Goal: Task Accomplishment & Management: Use online tool/utility

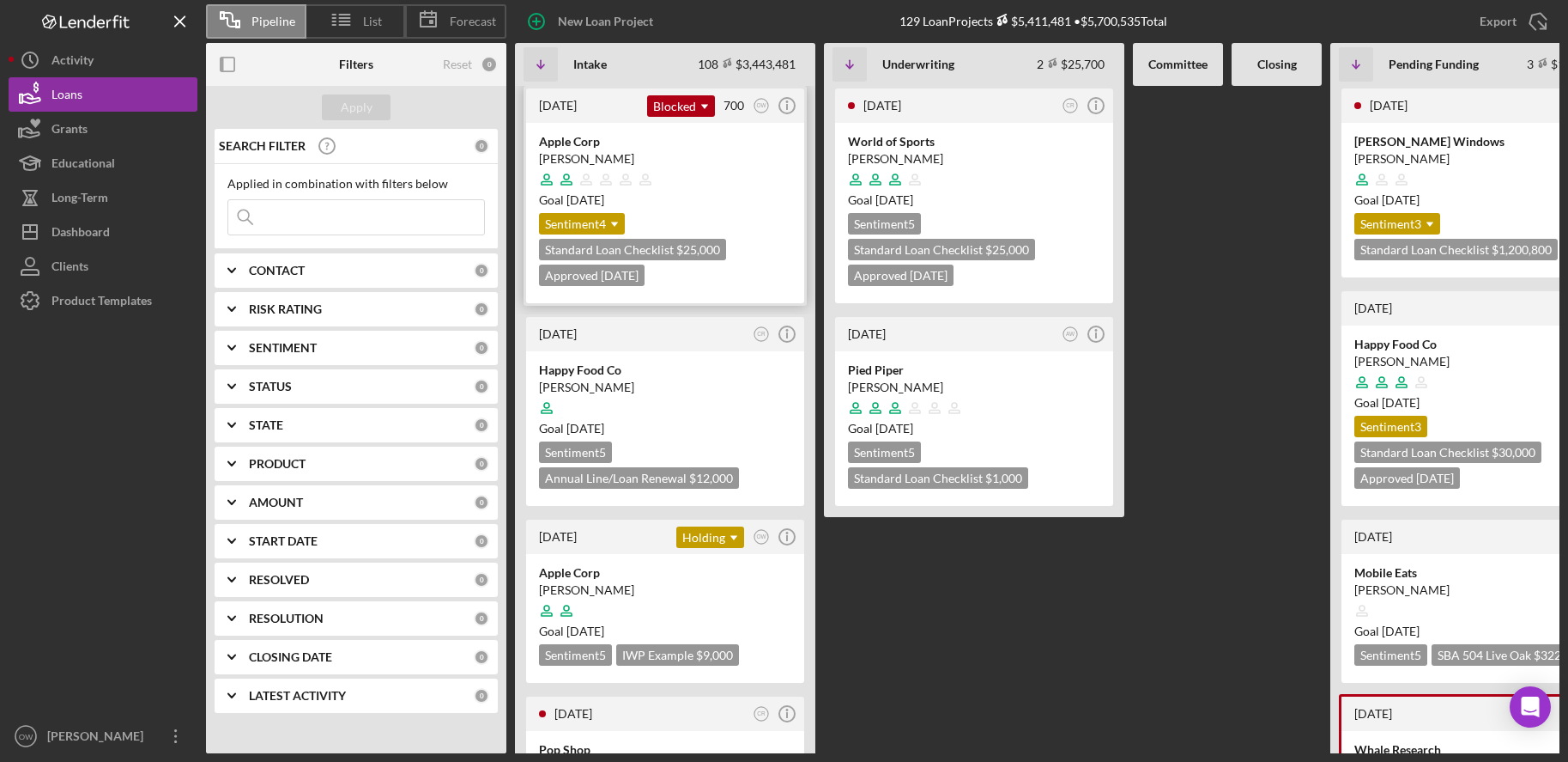
click at [680, 162] on div "[PERSON_NAME]" at bounding box center [665, 159] width 253 height 18
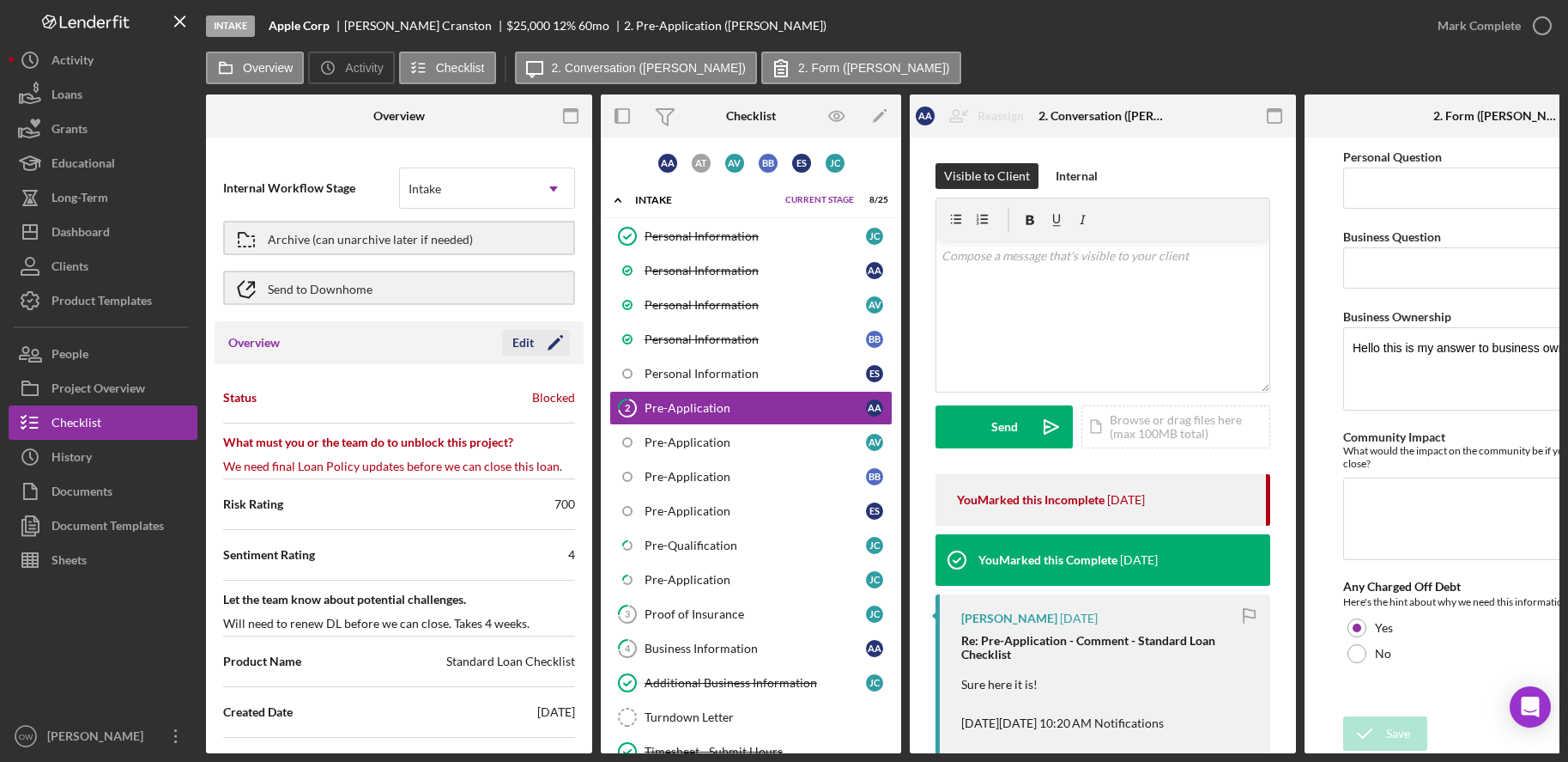
click at [553, 338] on icon "Icon/Edit" at bounding box center [555, 342] width 43 height 43
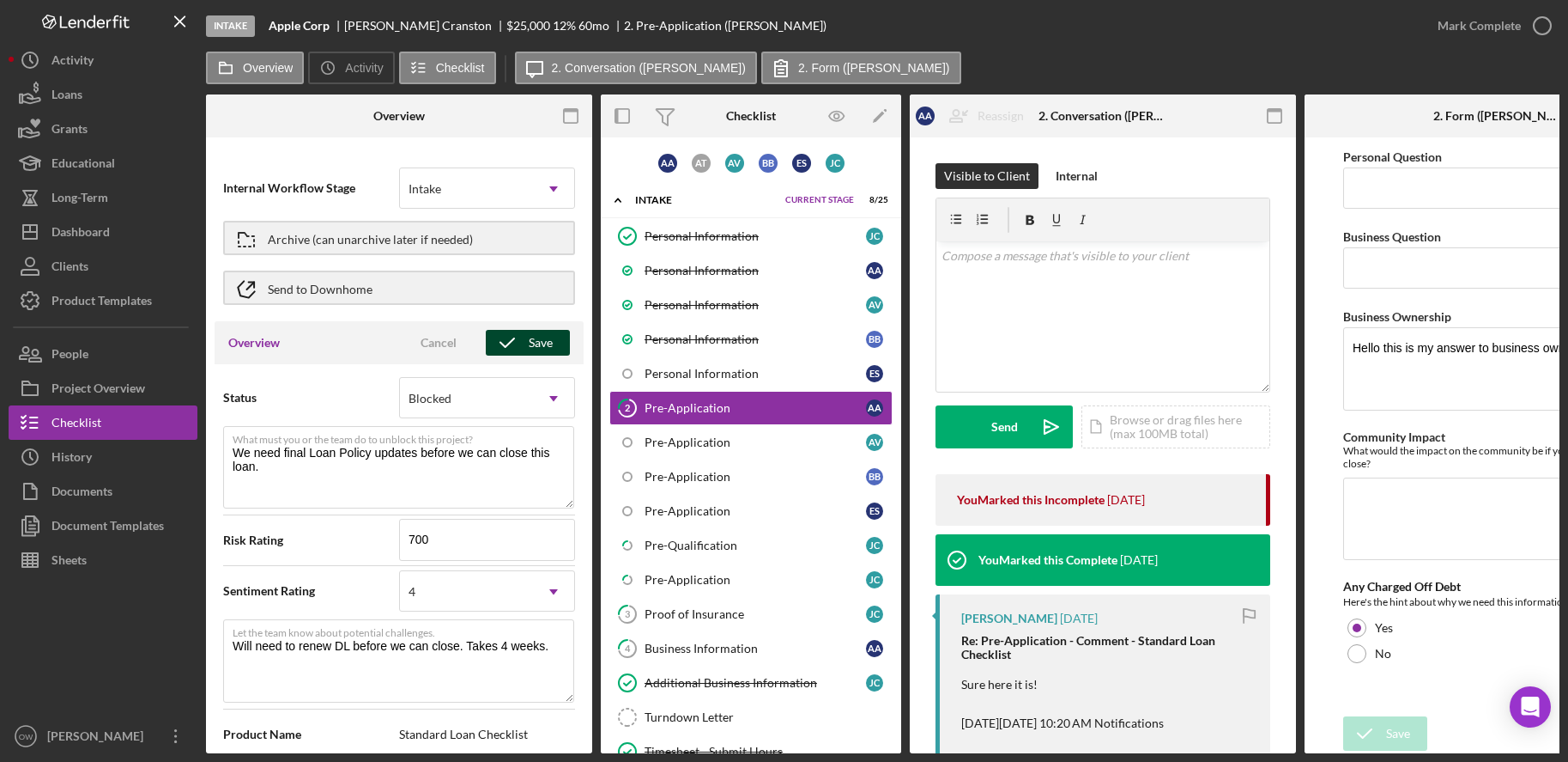
click at [519, 348] on icon "button" at bounding box center [507, 342] width 43 height 43
type textarea "Here's a snapshot of information that has been fully approved, as well as the i…"
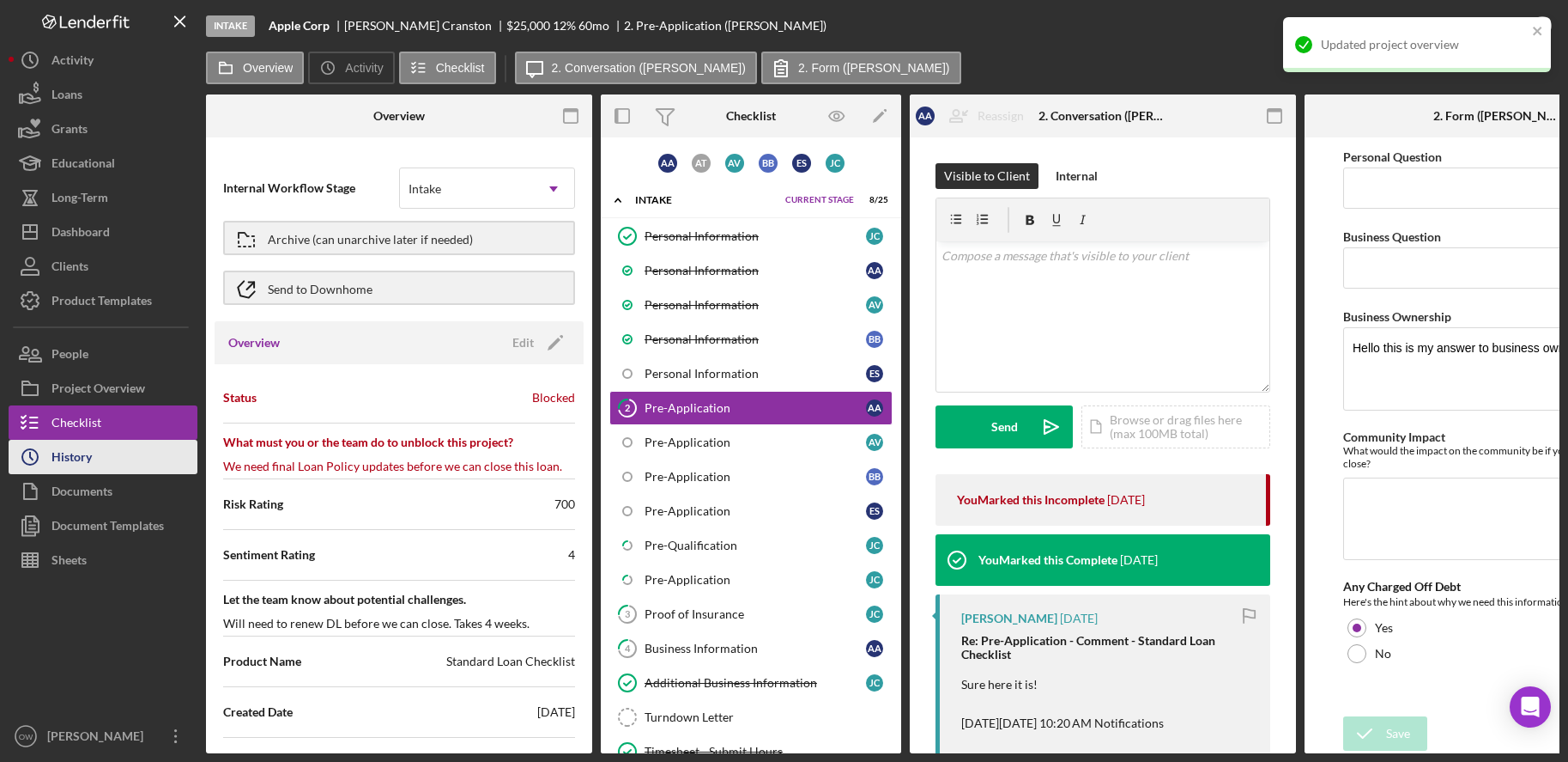
click at [57, 441] on div "History" at bounding box center [71, 460] width 40 height 39
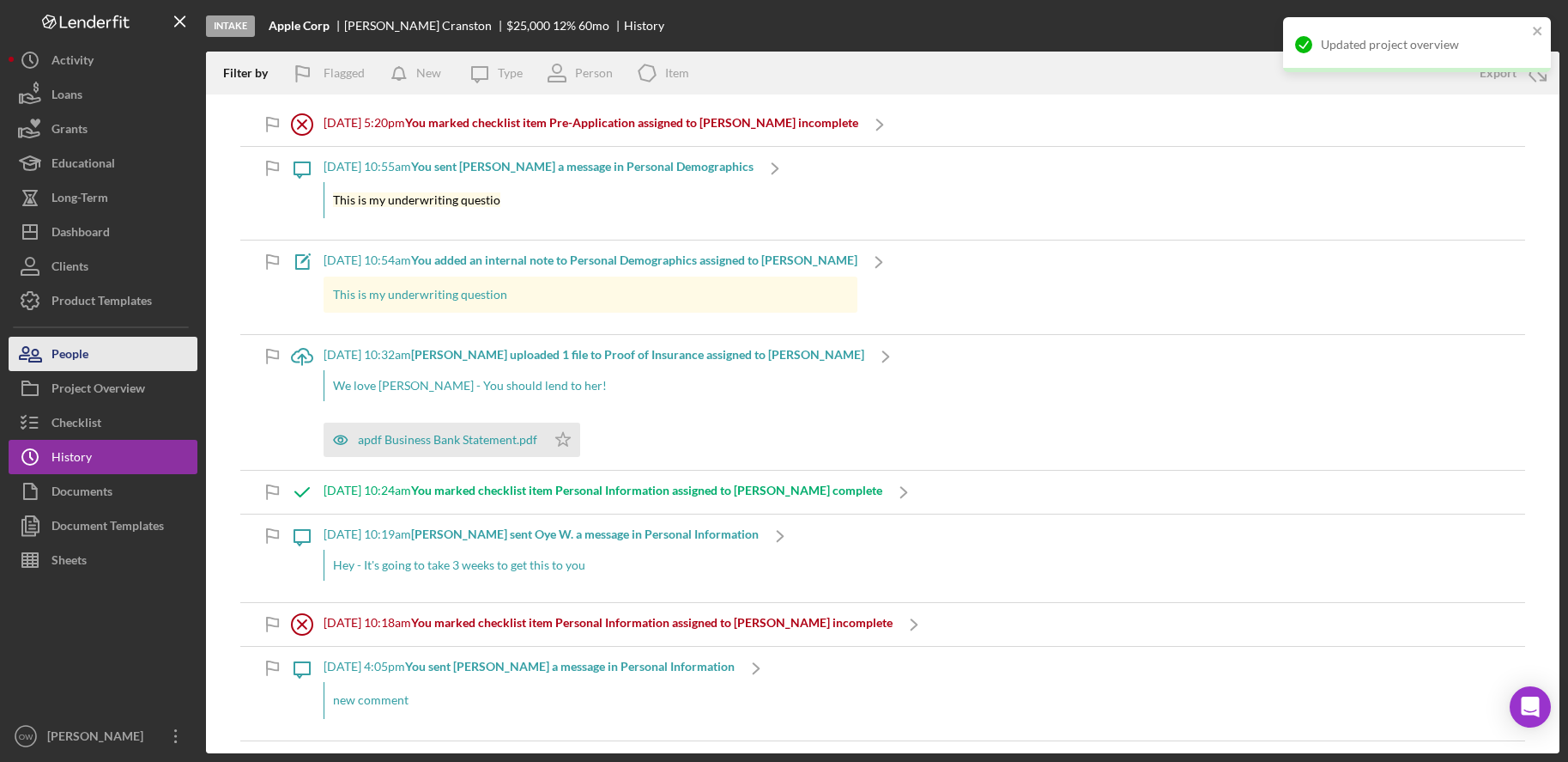
click at [80, 360] on div "People" at bounding box center [70, 356] width 37 height 39
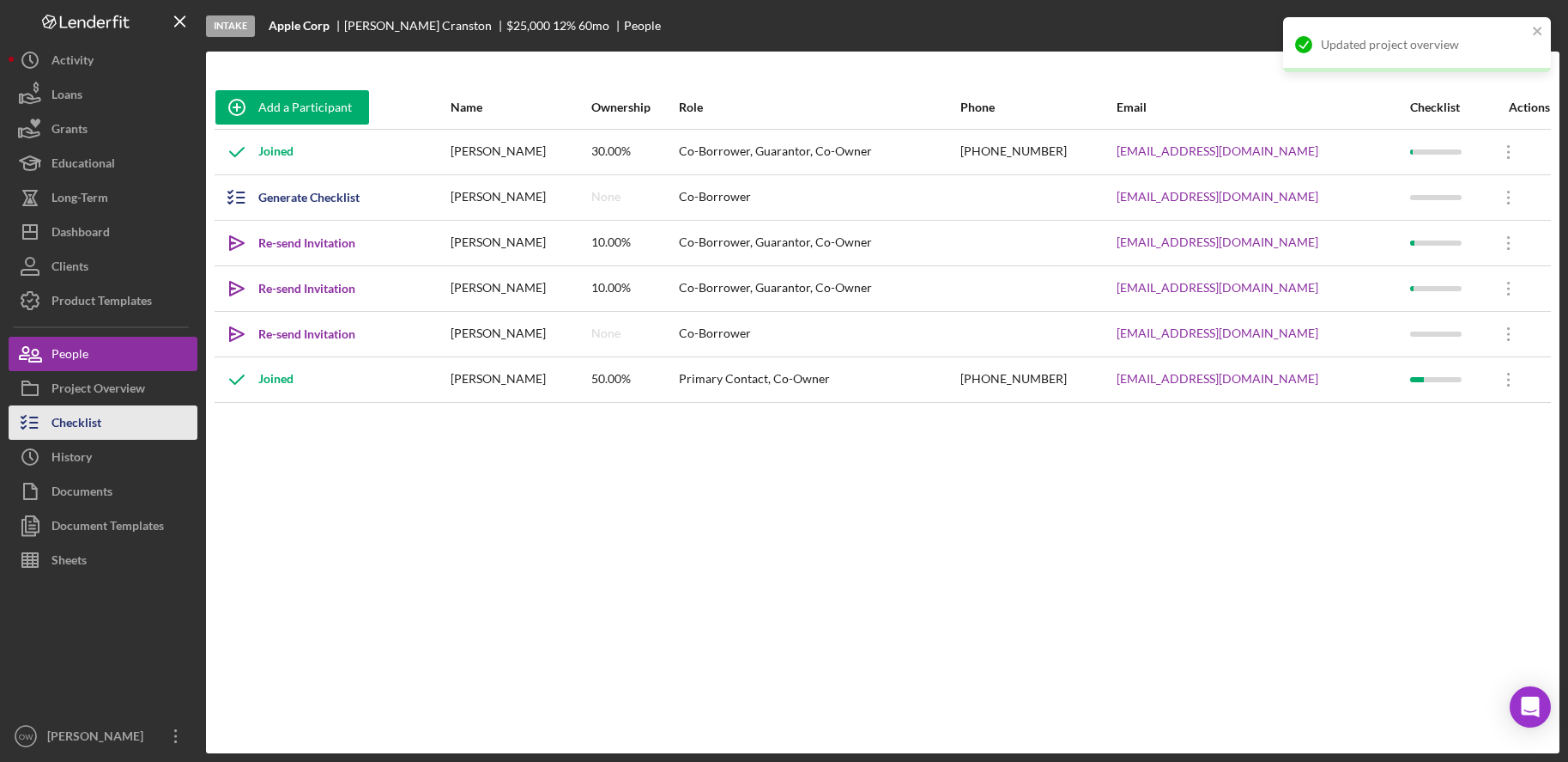
click at [82, 419] on div "Checklist" at bounding box center [76, 424] width 50 height 39
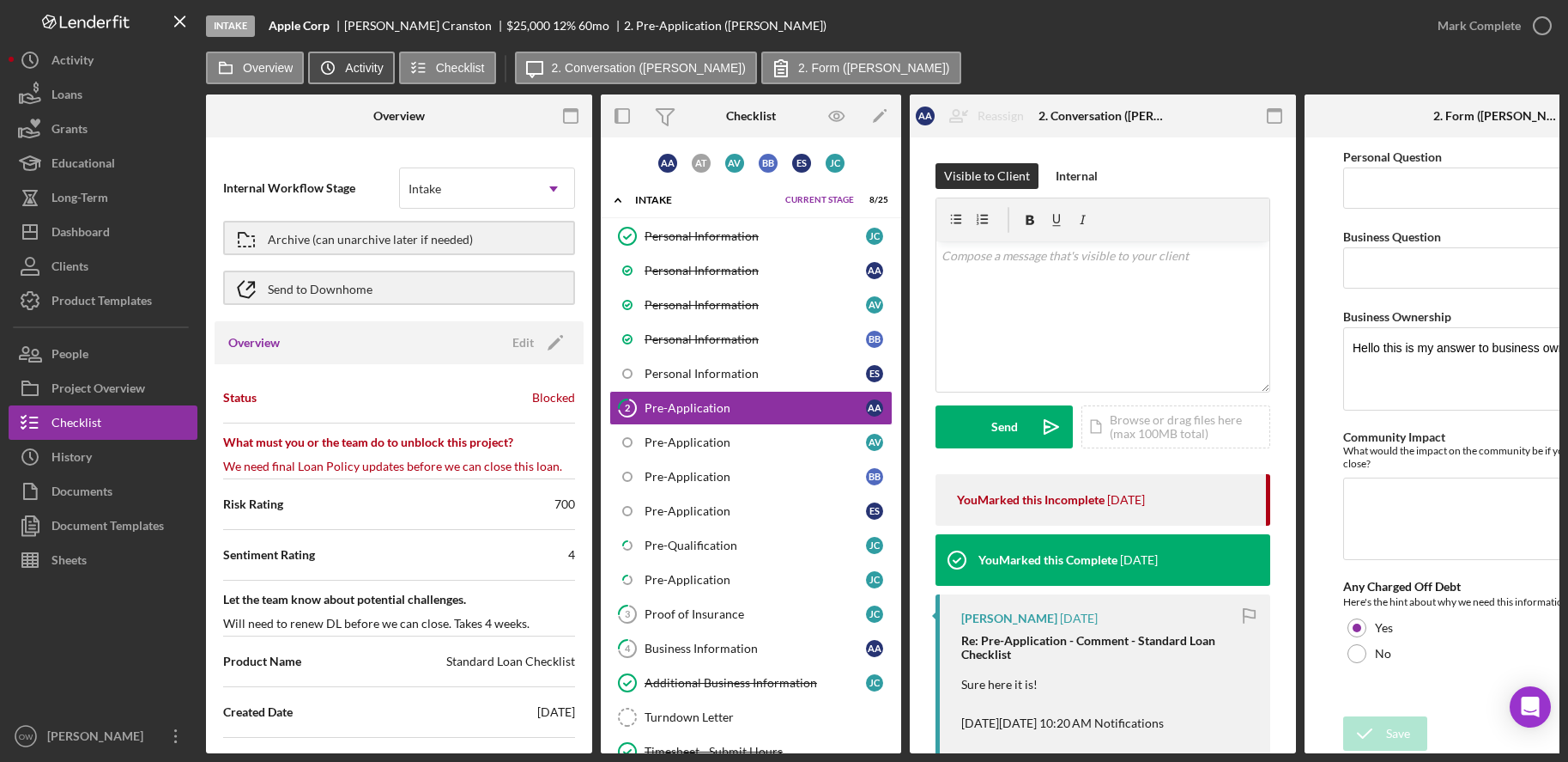
click at [324, 72] on icon "Icon/History" at bounding box center [328, 67] width 34 height 34
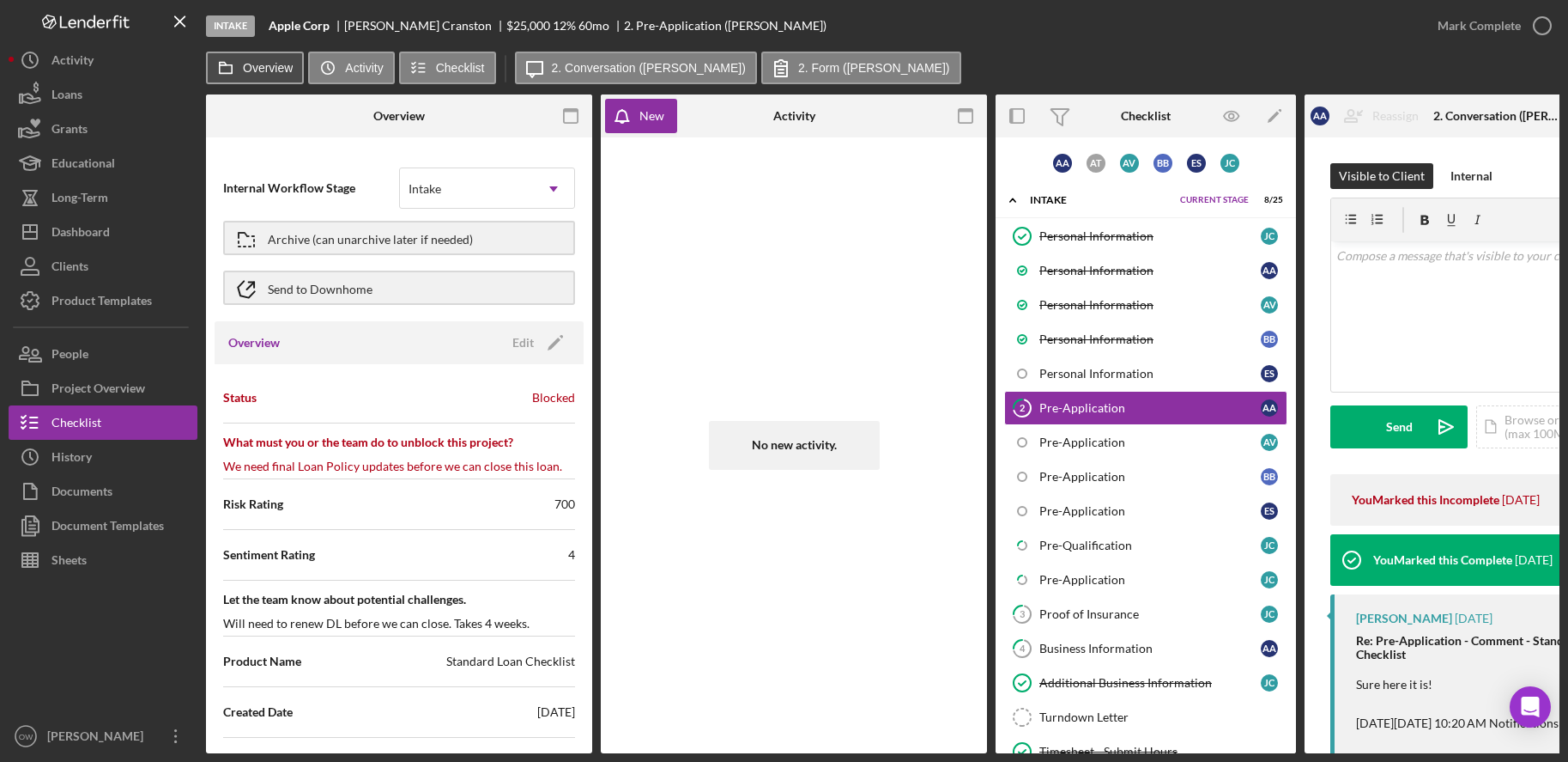
click at [247, 72] on label "Overview" at bounding box center [267, 67] width 50 height 14
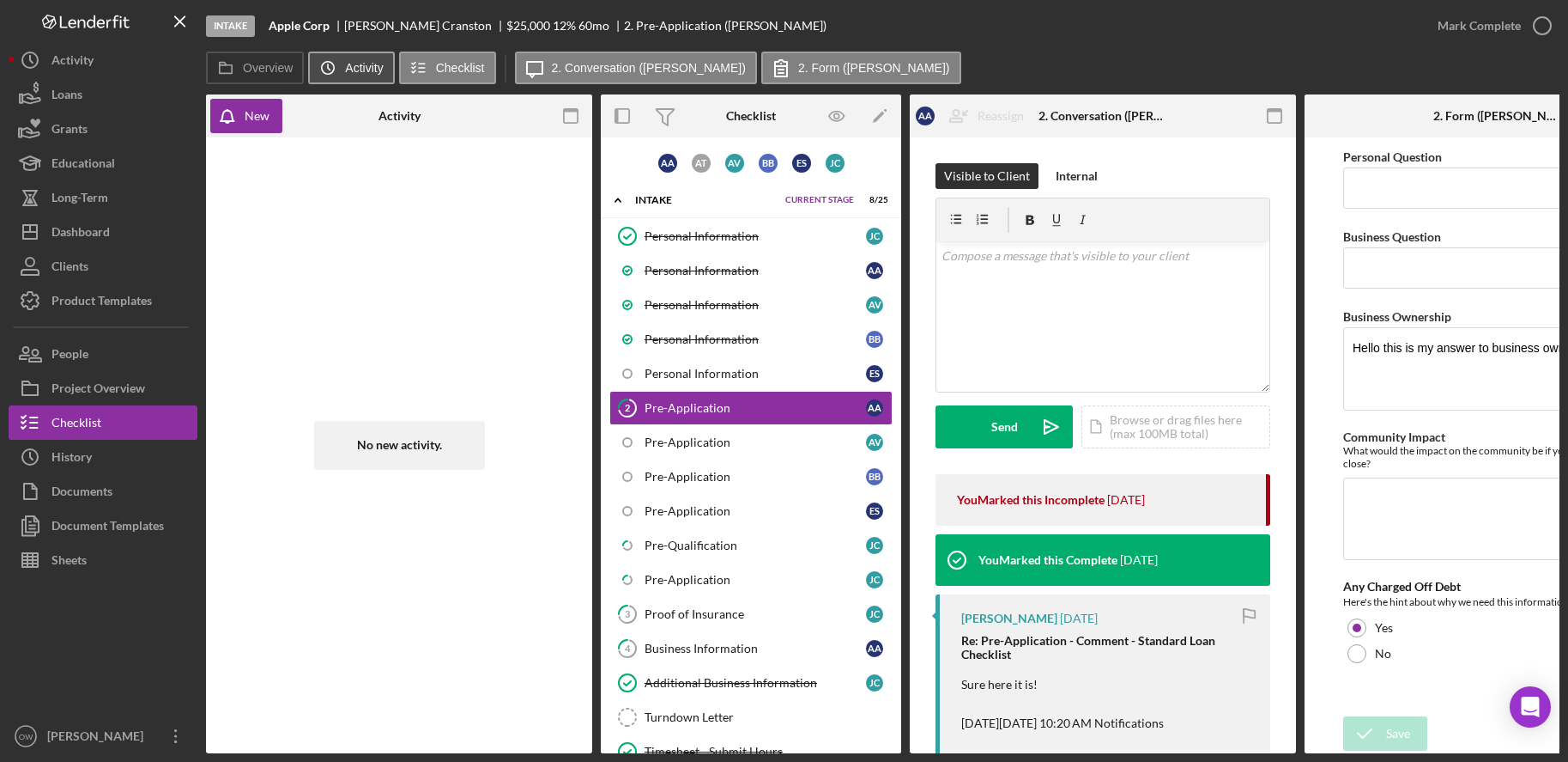
click at [333, 68] on icon "Icon/History" at bounding box center [328, 67] width 34 height 34
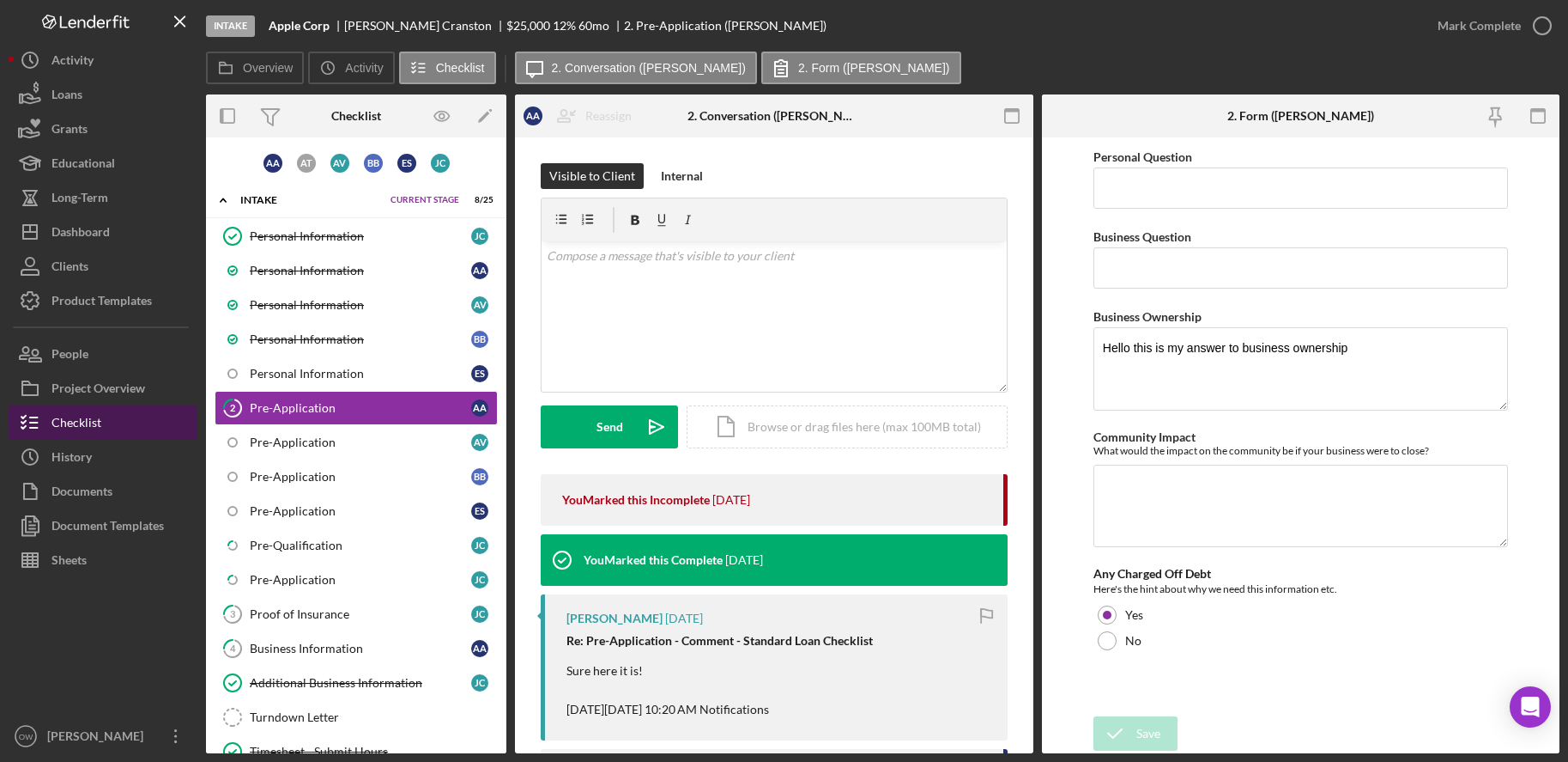
click at [112, 420] on button "Checklist" at bounding box center [103, 421] width 189 height 34
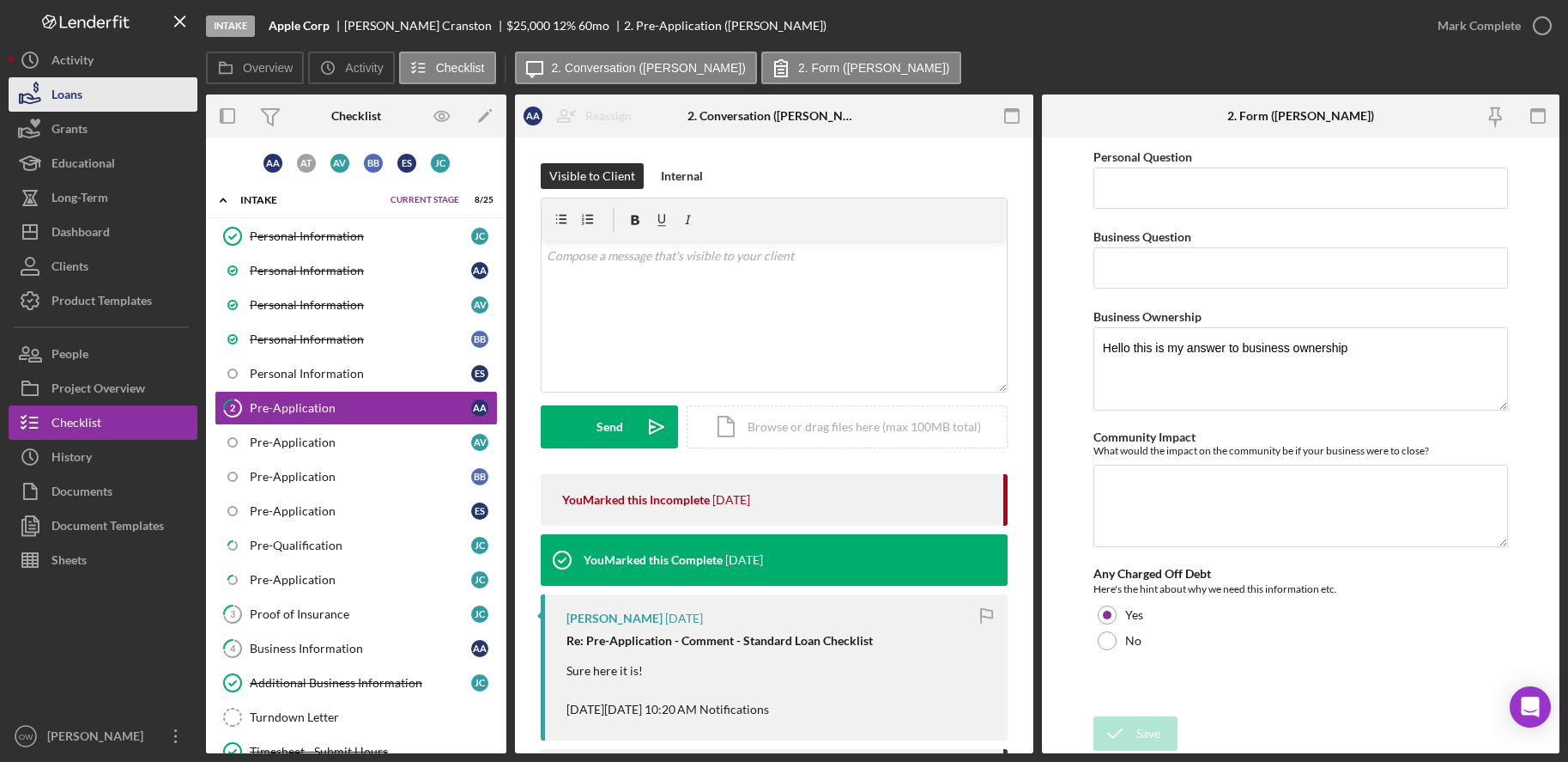
click at [80, 96] on div "Loans" at bounding box center [67, 97] width 31 height 39
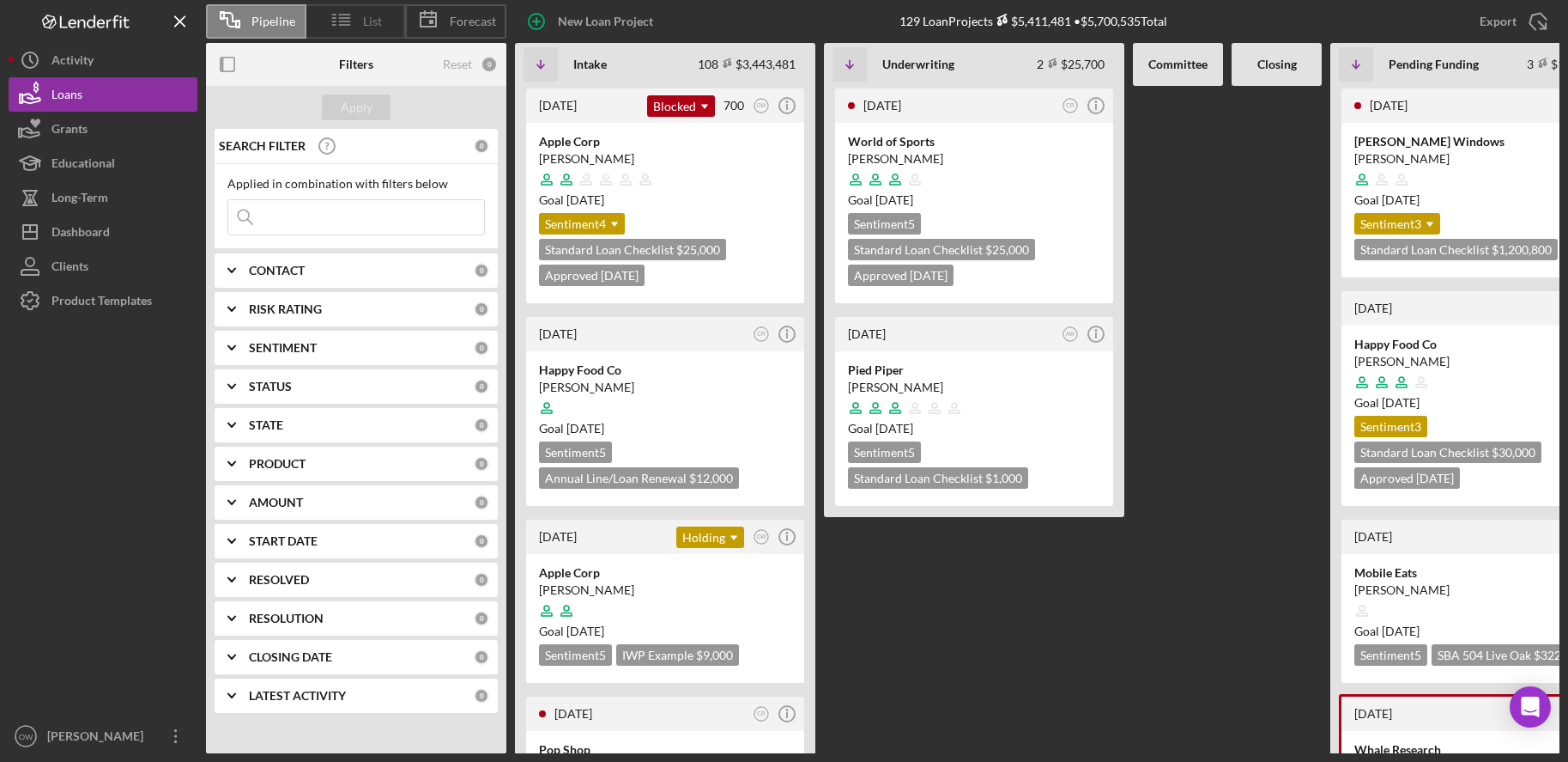
click at [350, 20] on icon at bounding box center [341, 20] width 43 height 43
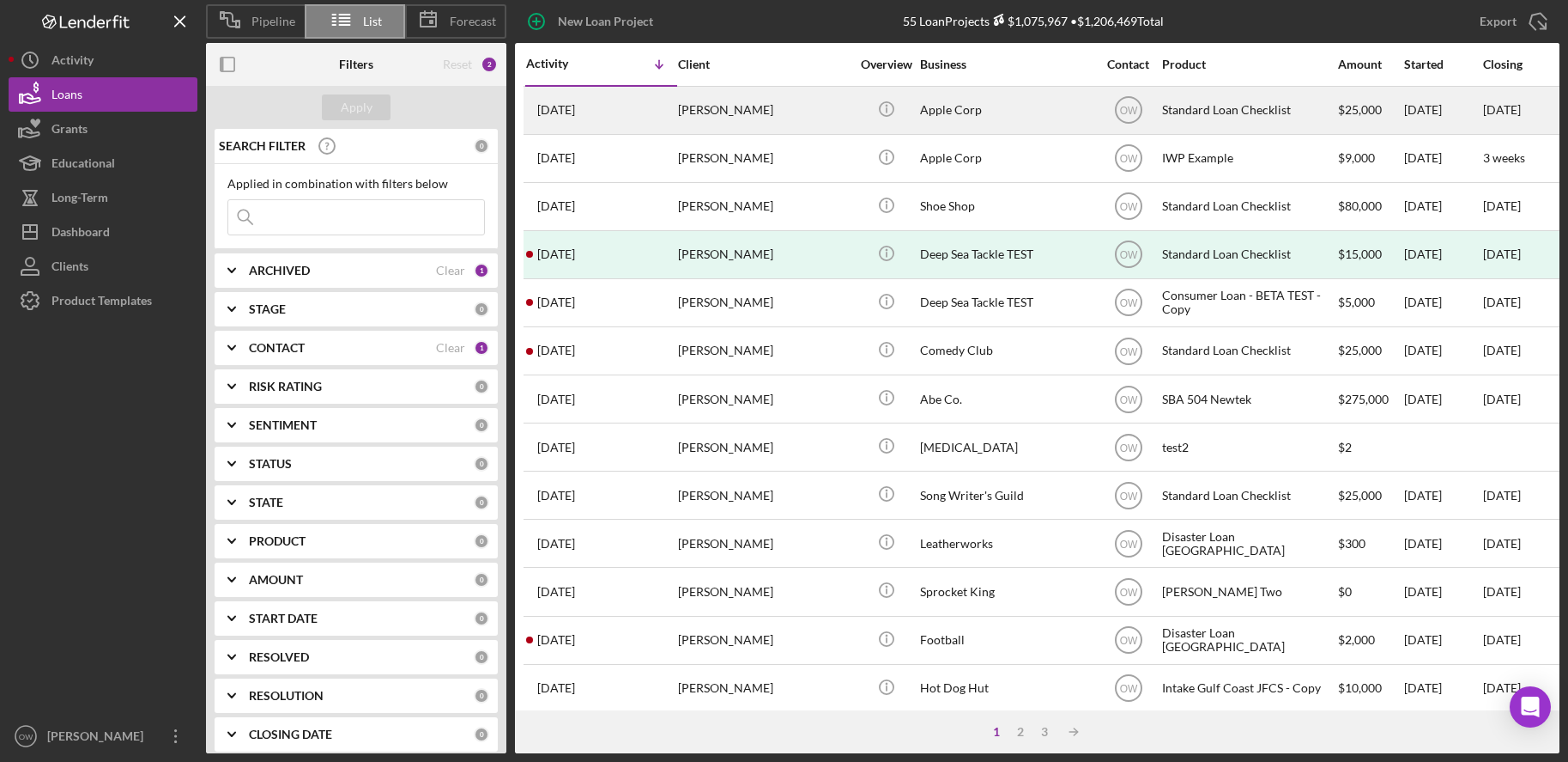
click at [691, 115] on div "[PERSON_NAME]" at bounding box center [764, 110] width 172 height 46
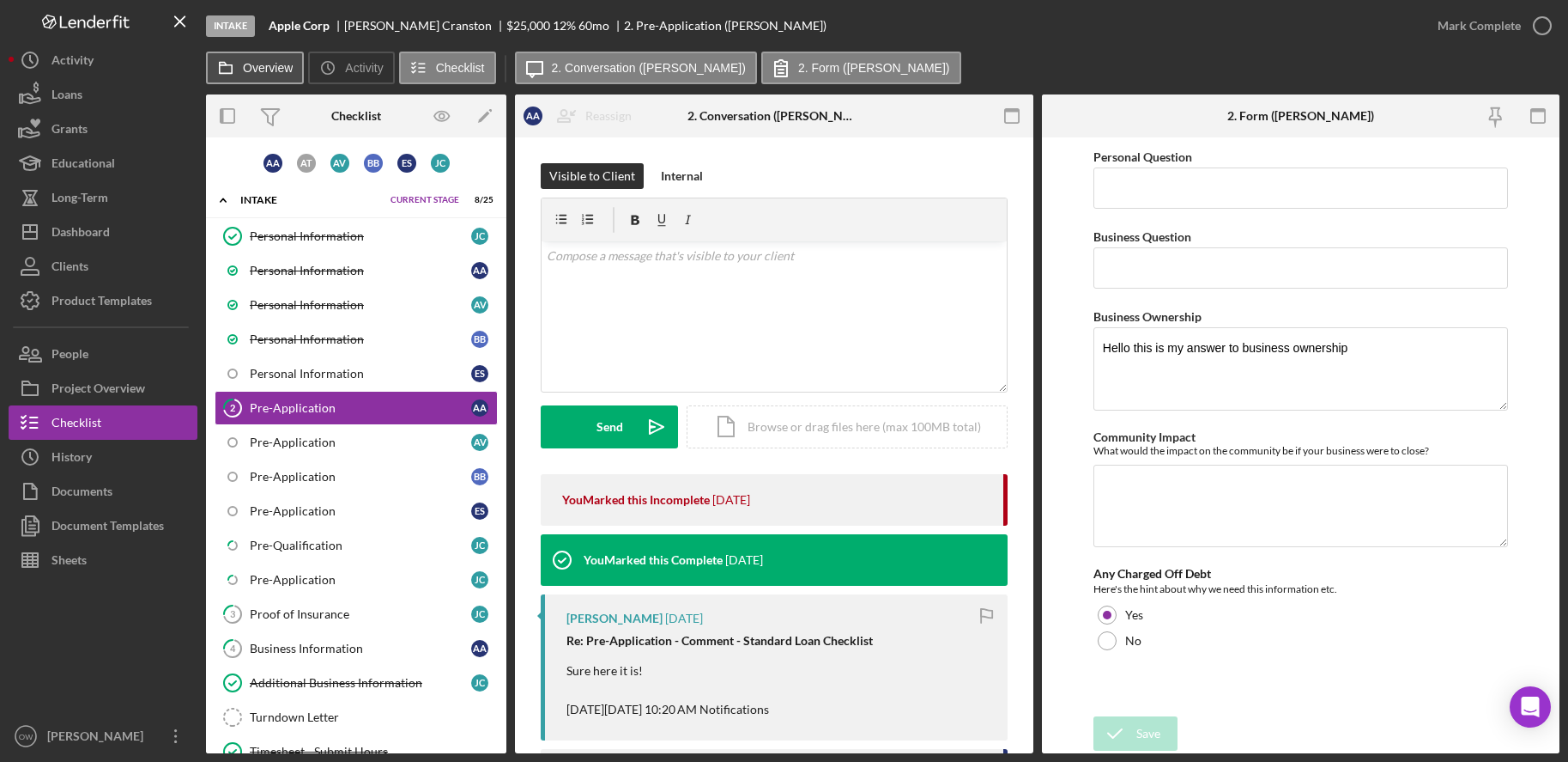
click at [251, 76] on button "Overview" at bounding box center [255, 67] width 98 height 32
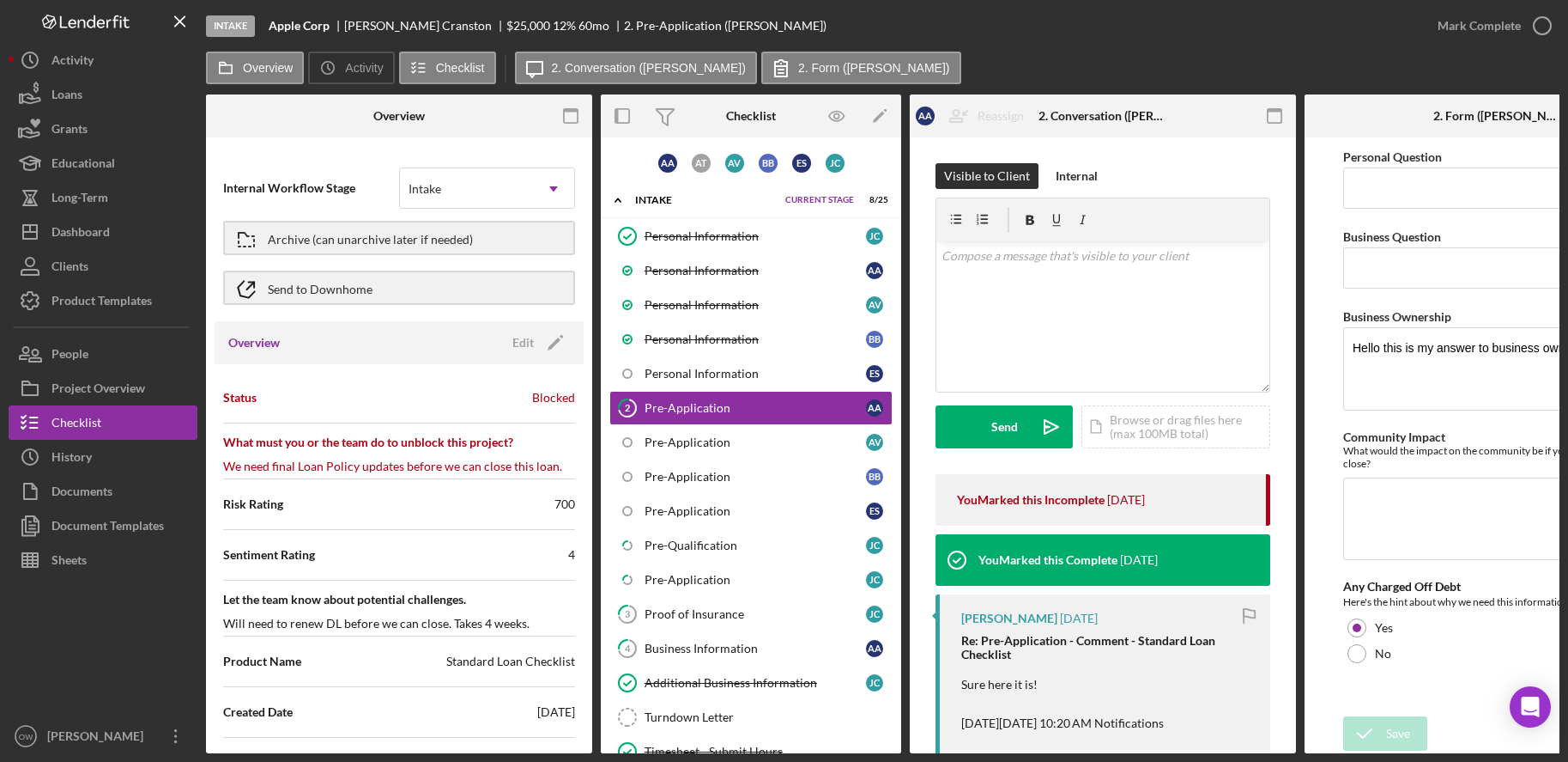
click at [559, 109] on icon "button" at bounding box center [571, 116] width 39 height 39
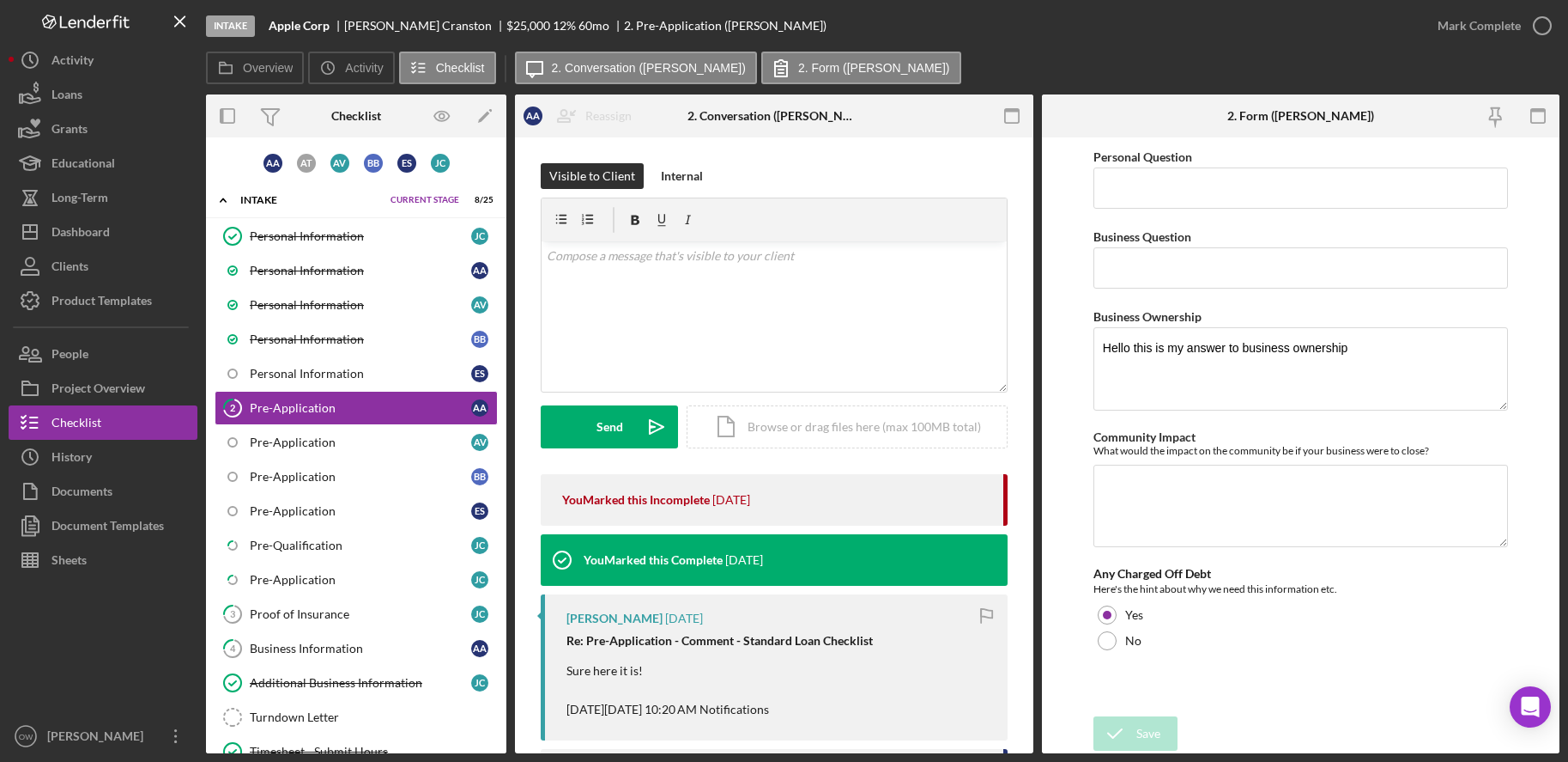
click at [464, 120] on link "Icon/Edit" at bounding box center [485, 116] width 43 height 43
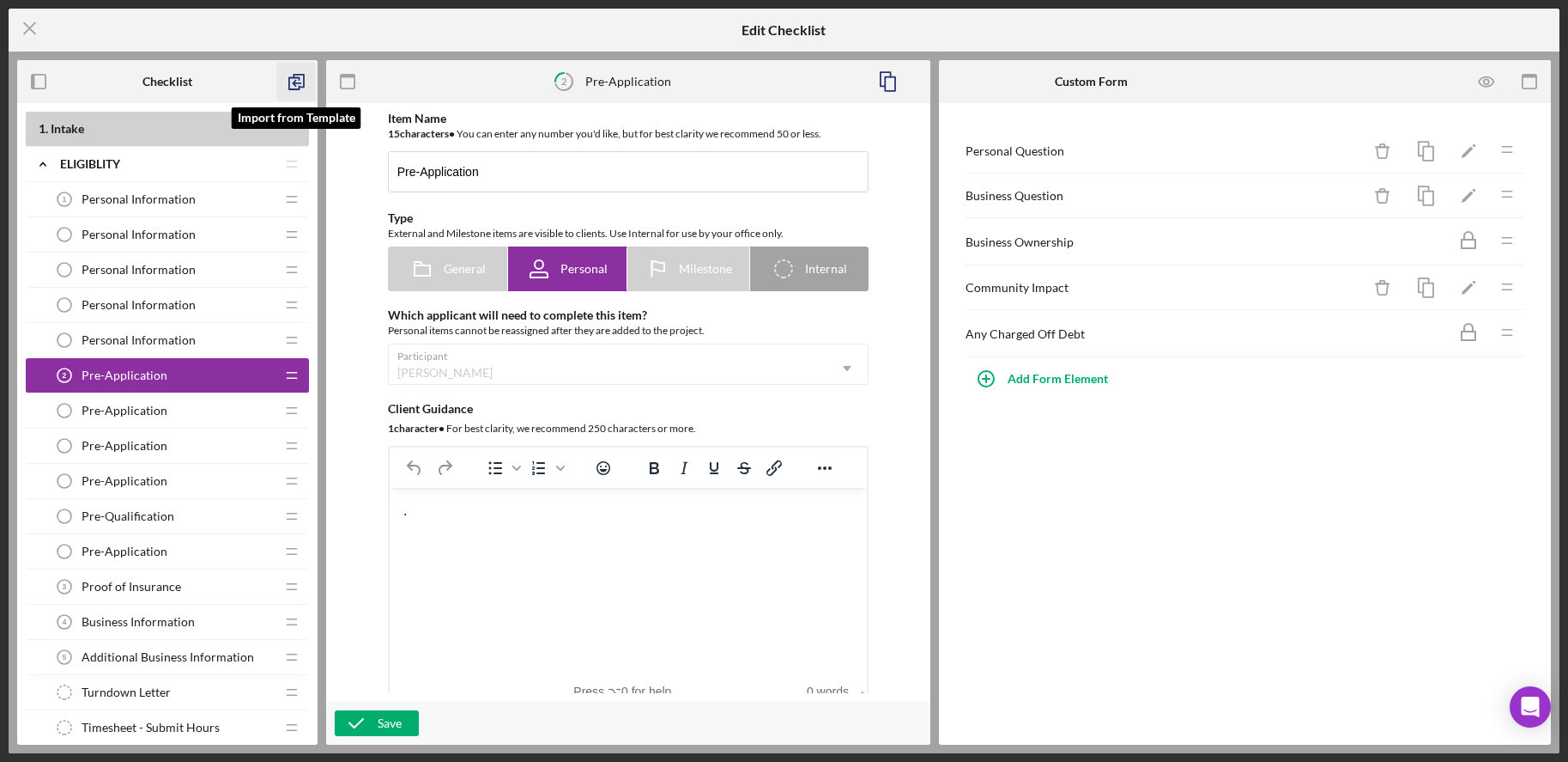
click at [296, 75] on icon "button" at bounding box center [296, 82] width 39 height 39
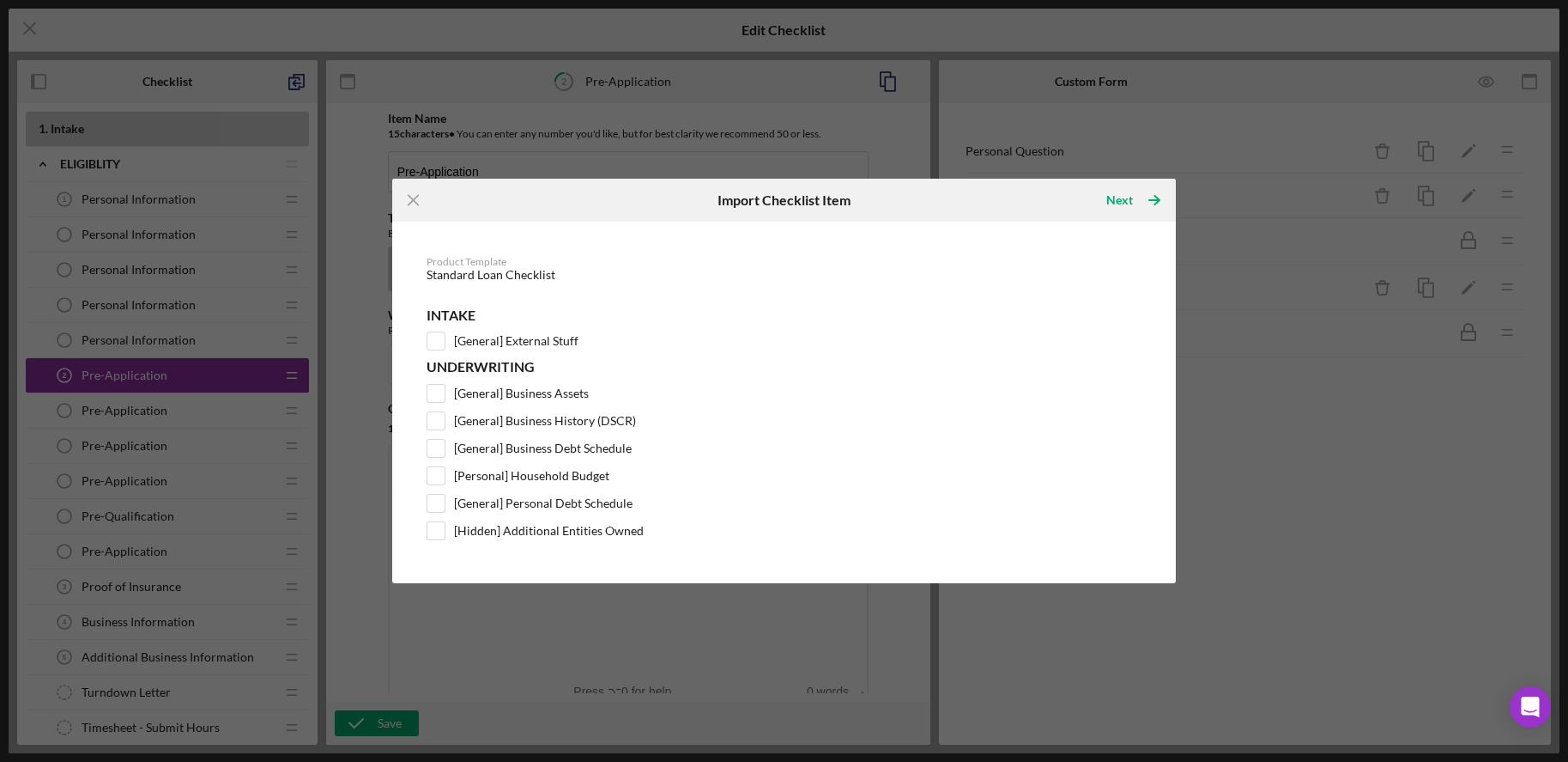
click at [904, 279] on div "Standard Loan Checklist" at bounding box center [784, 275] width 716 height 14
